Goal: Task Accomplishment & Management: Manage account settings

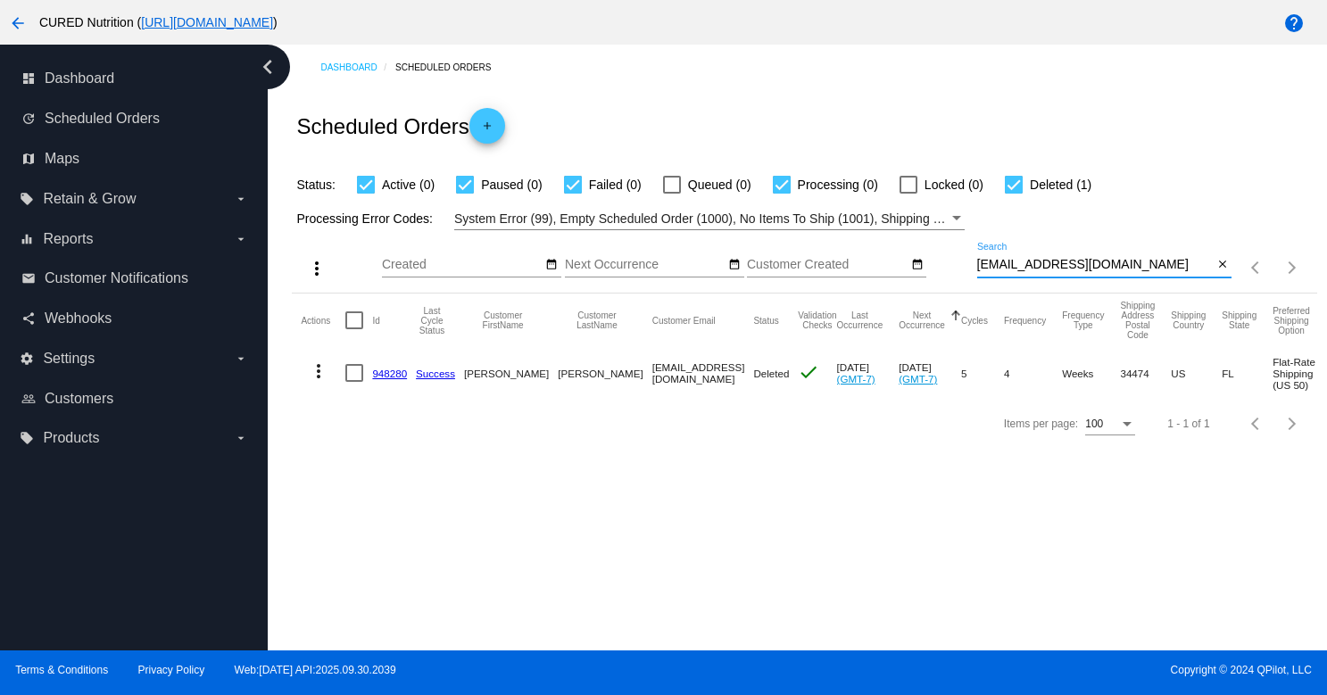
click at [1083, 270] on input "[EMAIL_ADDRESS][DOMAIN_NAME]" at bounding box center [1095, 265] width 236 height 14
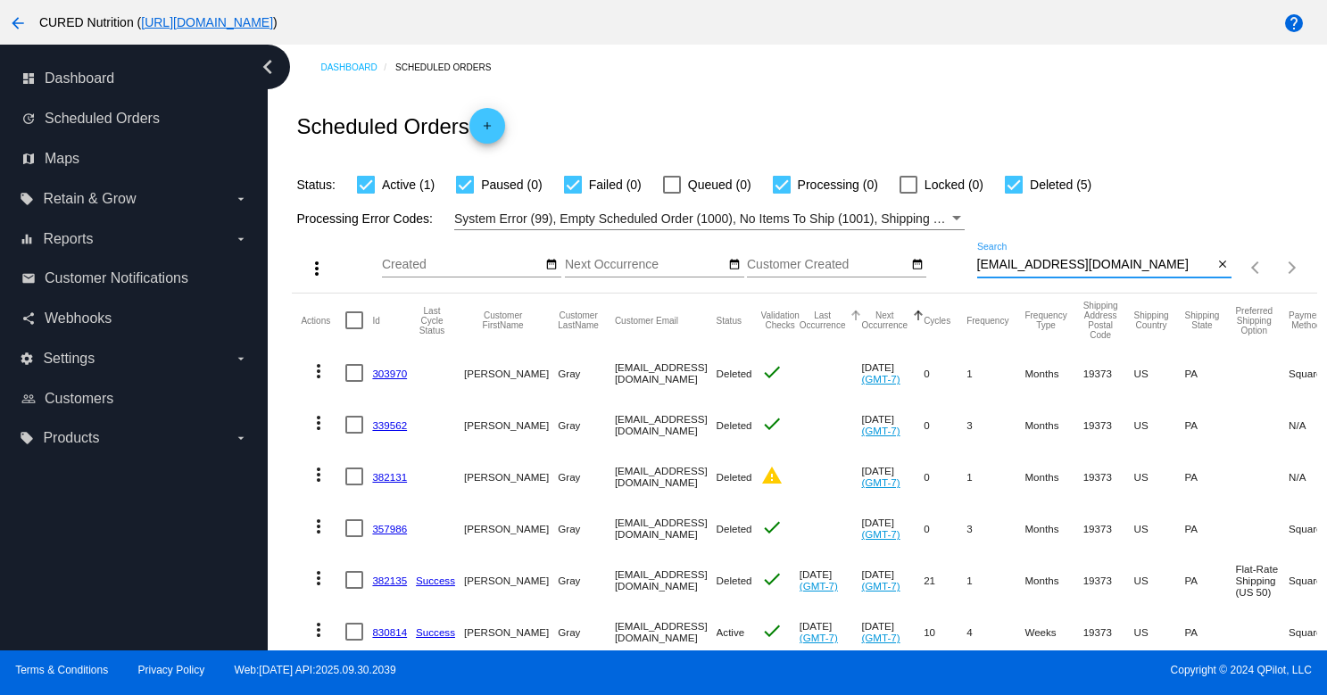
scroll to position [59, 0]
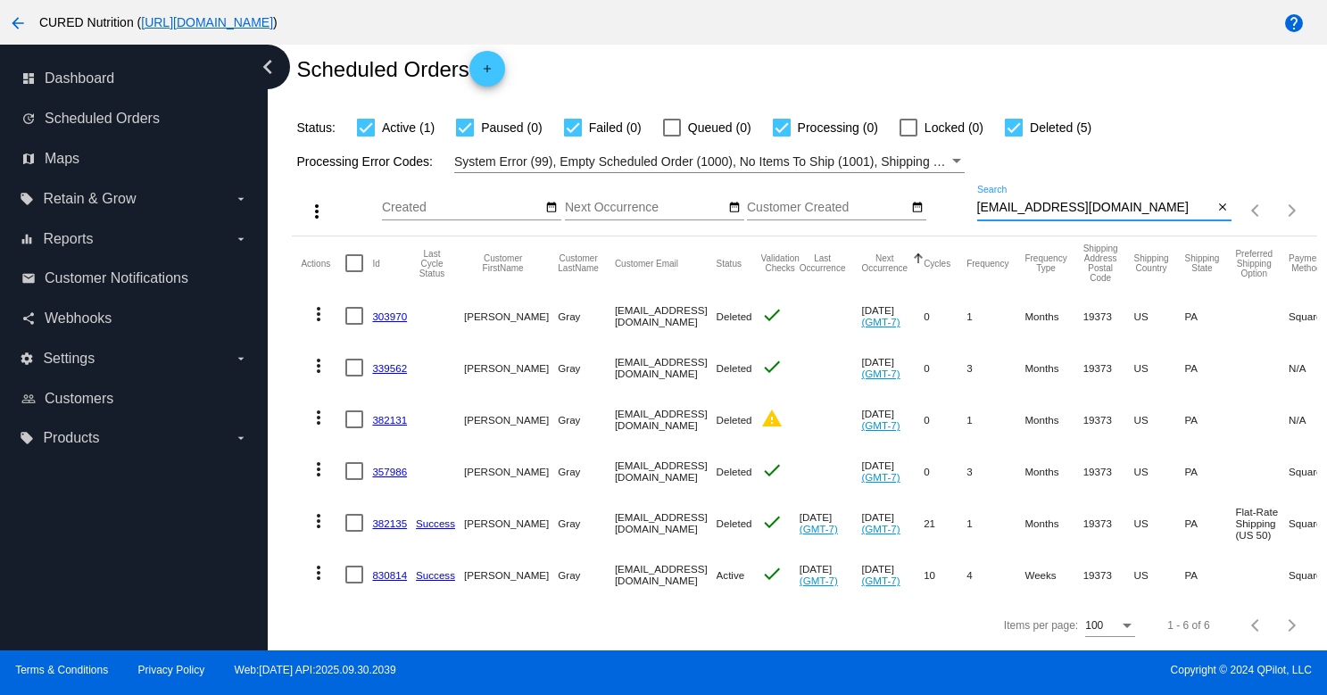
type input "[EMAIL_ADDRESS][DOMAIN_NAME]"
click at [1025, 210] on input "[EMAIL_ADDRESS][DOMAIN_NAME]" at bounding box center [1095, 208] width 236 height 14
click at [394, 576] on link "830814" at bounding box center [389, 575] width 35 height 12
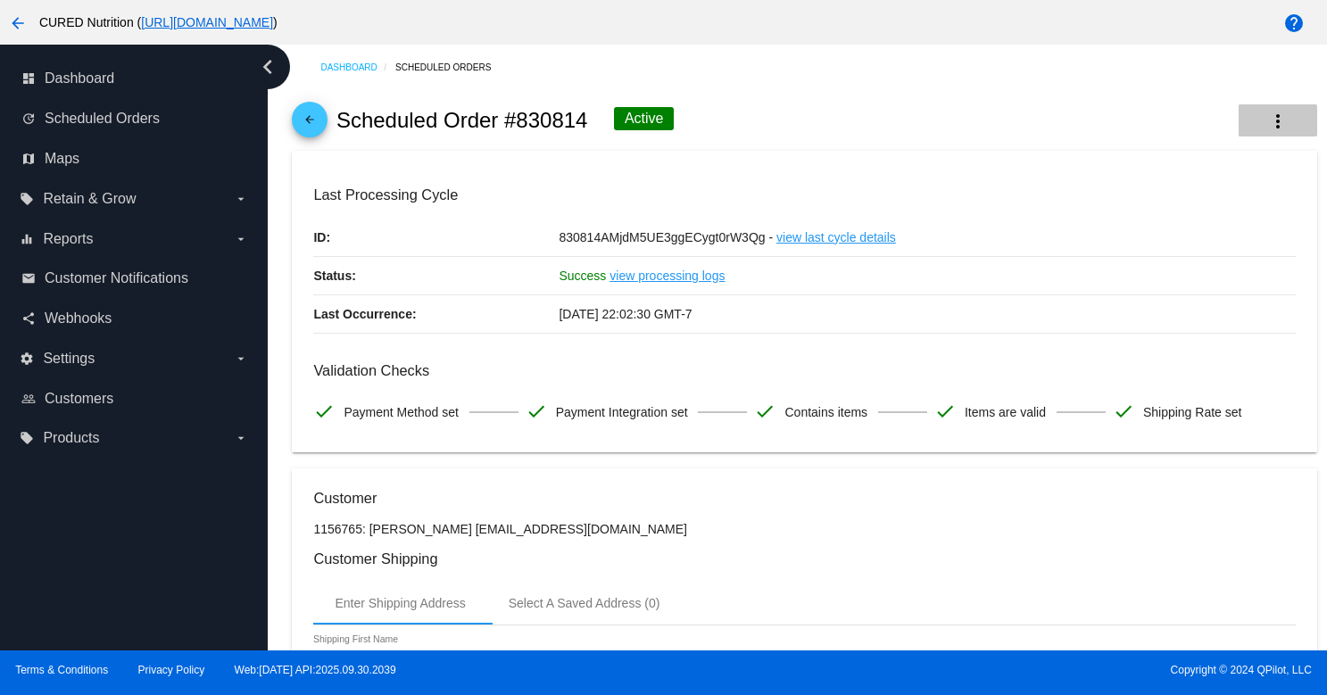
click at [1264, 121] on button "more_vert" at bounding box center [1277, 120] width 79 height 32
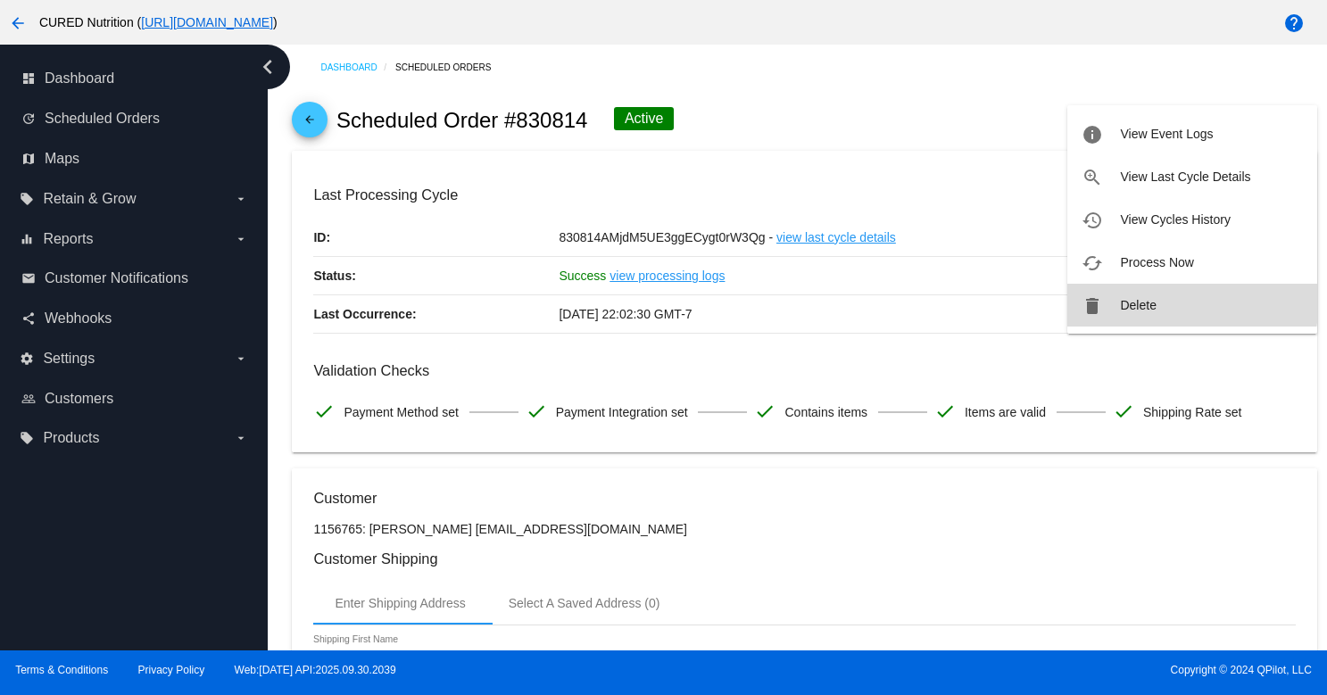
click at [1139, 298] on span "Delete" at bounding box center [1138, 305] width 36 height 14
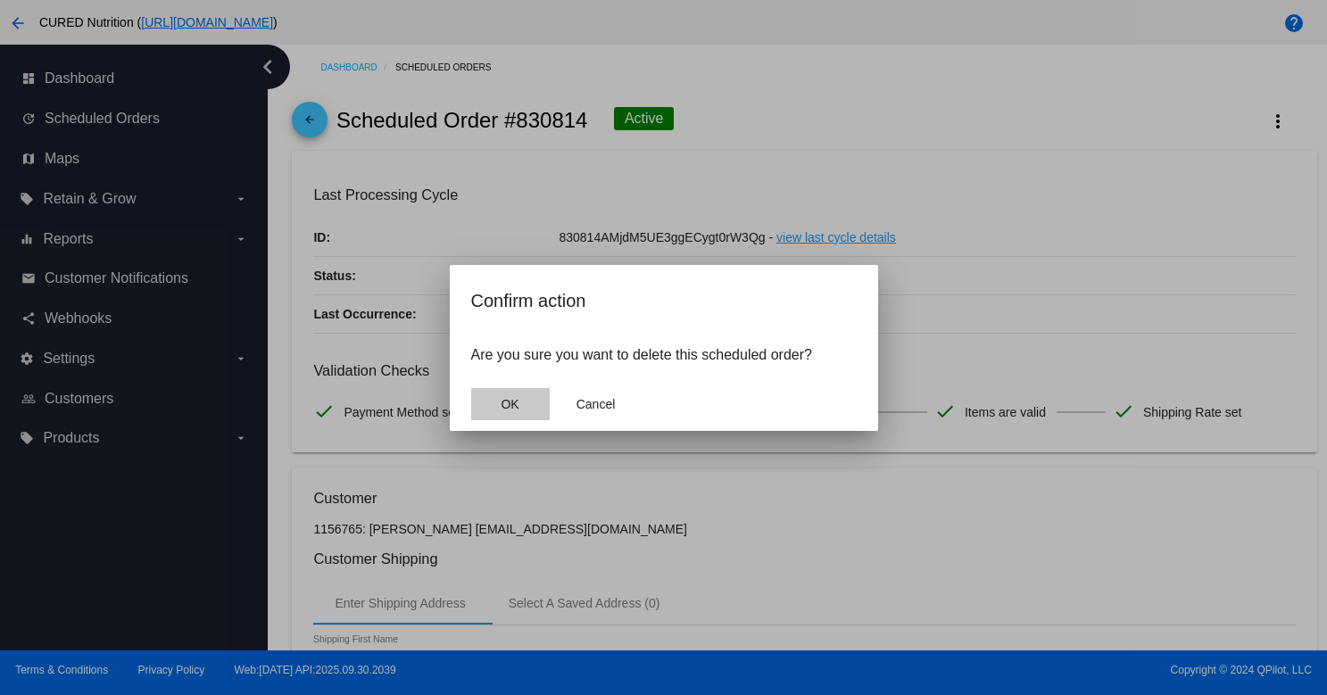
click at [529, 391] on button "OK" at bounding box center [510, 404] width 79 height 32
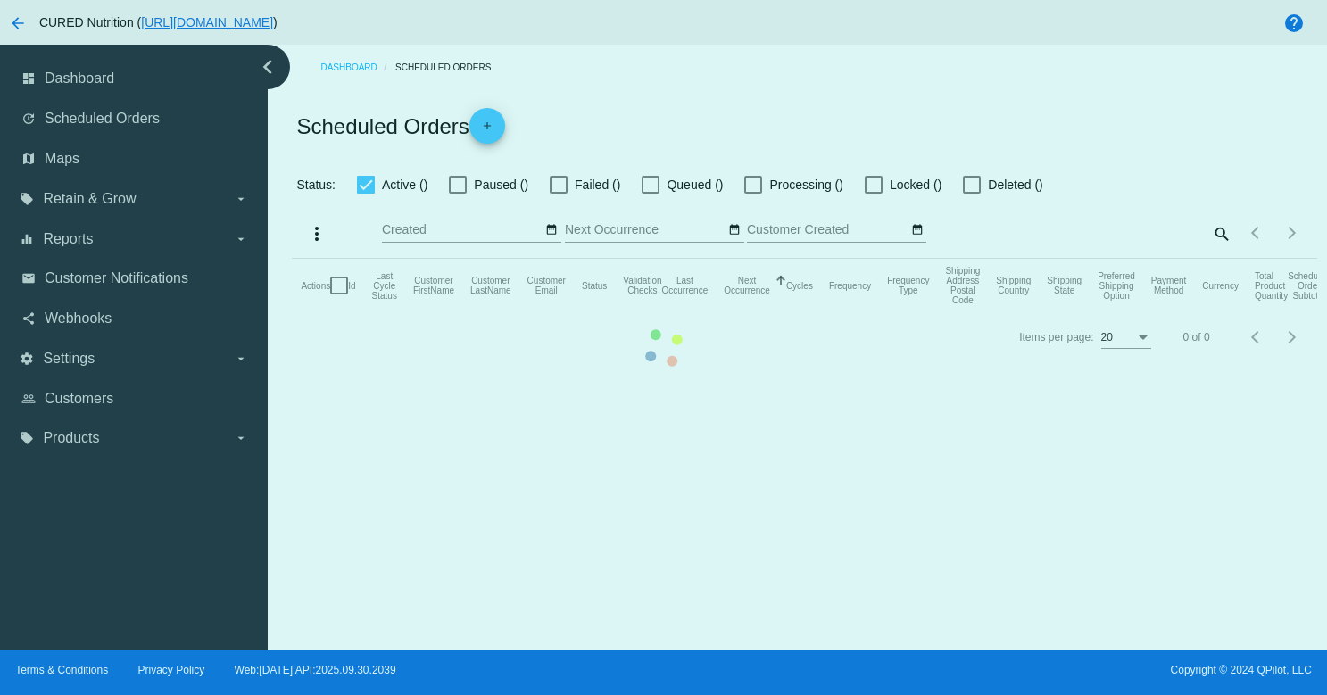
checkbox input "true"
